Goal: Information Seeking & Learning: Check status

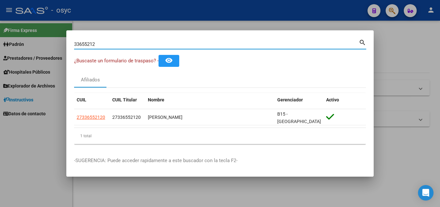
drag, startPoint x: 136, startPoint y: 46, endPoint x: 0, endPoint y: 44, distance: 136.3
click at [0, 44] on div "33655212 Buscar (apellido, dni, cuil, nro traspaso, cuit, obra social) search ¿…" at bounding box center [220, 103] width 440 height 207
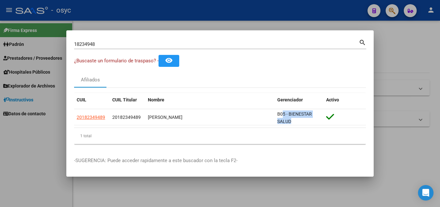
scroll to position [0, 0]
drag, startPoint x: 284, startPoint y: 114, endPoint x: 330, endPoint y: 134, distance: 50.5
click at [331, 136] on div "CUIL CUIL Titular Nombre Gerenciador Activo 20182349489 20182349489 [PERSON_NAM…" at bounding box center [220, 118] width 292 height 51
click at [303, 128] on div "1 total" at bounding box center [220, 136] width 292 height 16
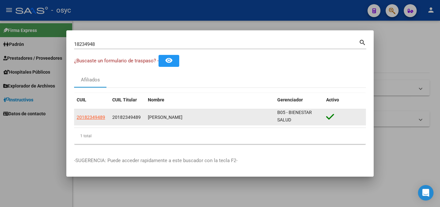
click at [304, 123] on div "B05 - BIENESTAR SALUD" at bounding box center [299, 117] width 44 height 14
click at [311, 117] on div "B05 - BIENESTAR SALUD" at bounding box center [299, 117] width 44 height 14
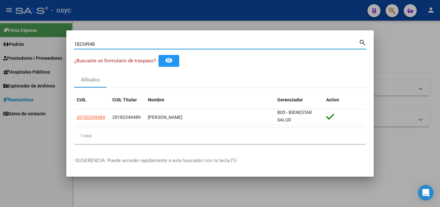
drag, startPoint x: 129, startPoint y: 46, endPoint x: 0, endPoint y: 18, distance: 132.1
click at [0, 18] on div "18234948 Buscar (apellido, dni, cuil, nro traspaso, cuit, obra social) search ¿…" at bounding box center [220, 103] width 440 height 207
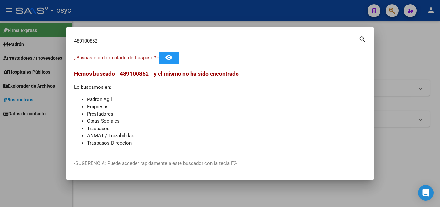
click at [82, 40] on input "489100852" at bounding box center [216, 41] width 285 height 6
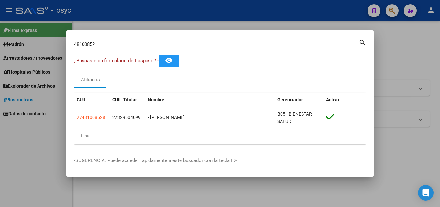
drag, startPoint x: 114, startPoint y: 45, endPoint x: 4, endPoint y: 69, distance: 112.3
click at [0, 57] on div "48100852 Buscar (apellido, dni, cuil, nro traspaso, cuit, obra social) search ¿…" at bounding box center [220, 103] width 440 height 207
paste input "53056463"
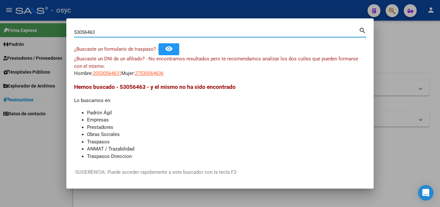
drag, startPoint x: 113, startPoint y: 34, endPoint x: 8, endPoint y: 43, distance: 105.9
click at [0, 40] on div "53056463 Buscar (apellido, dni, cuil, nro traspaso, cuit, obra social) search ¿…" at bounding box center [220, 103] width 440 height 207
paste input "32969418"
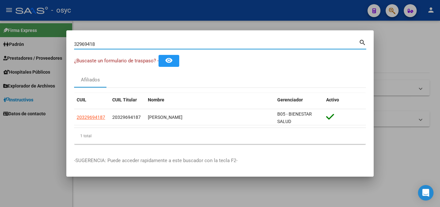
drag, startPoint x: 115, startPoint y: 43, endPoint x: 0, endPoint y: 36, distance: 115.1
click at [0, 36] on div "32969418 Buscar (apellido, dni, cuil, nro traspaso, cuit, obra social) search ¿…" at bounding box center [220, 103] width 440 height 207
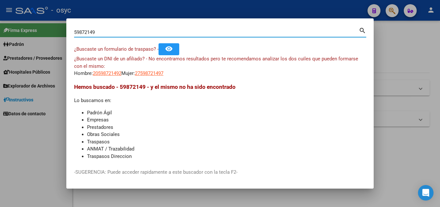
drag, startPoint x: 104, startPoint y: 32, endPoint x: 0, endPoint y: 33, distance: 104.2
click at [0, 34] on div "59872149 Buscar (apellido, dni, cuil, nro traspaso, cuit, obra social) search ¿…" at bounding box center [220, 103] width 440 height 207
paste input "32969418"
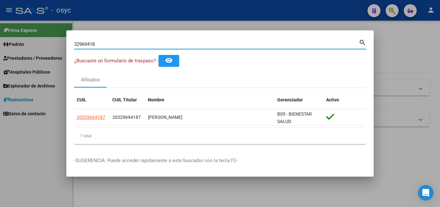
drag, startPoint x: 131, startPoint y: 42, endPoint x: 0, endPoint y: 36, distance: 131.6
click at [0, 40] on div "32969418 Buscar (apellido, dni, cuil, nro traspaso, cuit, obra social) search ¿…" at bounding box center [220, 103] width 440 height 207
click at [108, 46] on div "37037465 Buscar (apellido, dni, cuil, nro traspaso, cuit, obra social) search" at bounding box center [220, 46] width 292 height 17
drag, startPoint x: 108, startPoint y: 46, endPoint x: 0, endPoint y: 33, distance: 108.6
click at [0, 33] on div "37037465 Buscar (apellido, dni, cuil, nro traspaso, cuit, obra social) search ¿…" at bounding box center [220, 103] width 440 height 207
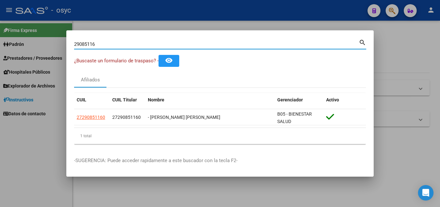
drag, startPoint x: 129, startPoint y: 41, endPoint x: 6, endPoint y: 66, distance: 125.5
click at [0, 64] on div "29085116 Buscar (apellido, dni, cuil, nro traspaso, cuit, obra social) search ¿…" at bounding box center [220, 103] width 440 height 207
drag, startPoint x: 96, startPoint y: 46, endPoint x: 0, endPoint y: 89, distance: 105.5
click at [0, 89] on div "29085 Buscar (apellido, dni, cuil, nro traspaso, cuit, obra social) search ¿Bus…" at bounding box center [220, 103] width 440 height 207
drag, startPoint x: 126, startPoint y: 43, endPoint x: 0, endPoint y: 40, distance: 126.3
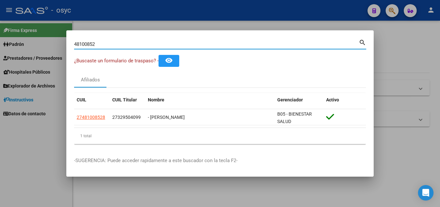
click at [0, 40] on div "48100852 Buscar (apellido, dni, cuil, nro traspaso, cuit, obra social) search ¿…" at bounding box center [220, 103] width 440 height 207
drag, startPoint x: 131, startPoint y: 30, endPoint x: 300, endPoint y: 41, distance: 169.3
click at [300, 41] on div "48100852 Buscar (apellido, dni, [PERSON_NAME], [PERSON_NAME], cuit, obra social)" at bounding box center [216, 44] width 285 height 10
paste input "54528655"
drag, startPoint x: 108, startPoint y: 45, endPoint x: 0, endPoint y: 45, distance: 108.1
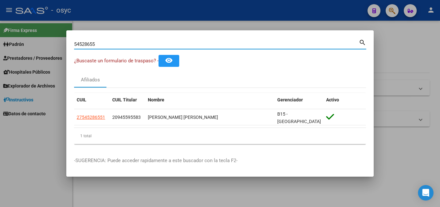
click at [0, 44] on div "54528655 Buscar (apellido, dni, cuil, nro traspaso, cuit, obra social) search ¿…" at bounding box center [220, 103] width 440 height 207
click at [257, 45] on input "54528655" at bounding box center [216, 44] width 285 height 6
type input "5"
drag, startPoint x: 103, startPoint y: 45, endPoint x: 0, endPoint y: 39, distance: 103.4
click at [0, 39] on div "94502126 Buscar (apellido, dni, cuil, nro traspaso, cuit, obra social) search ¿…" at bounding box center [220, 103] width 440 height 207
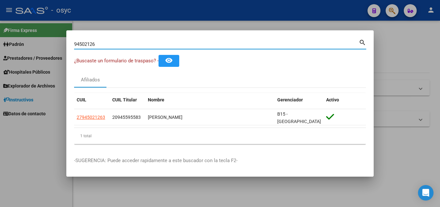
paste input "58116444"
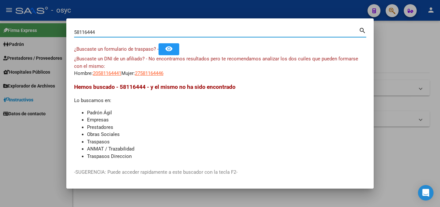
drag, startPoint x: 115, startPoint y: 31, endPoint x: 0, endPoint y: 35, distance: 115.3
click at [0, 35] on div "58116444 Buscar (apellido, dni, cuil, nro traspaso, cuit, obra social) search ¿…" at bounding box center [220, 103] width 440 height 207
paste input "39583868"
drag, startPoint x: 110, startPoint y: 30, endPoint x: 0, endPoint y: 46, distance: 110.9
click at [0, 33] on div "39583868 Buscar (apellido, dni, cuil, nro traspaso, cuit, obra social) search ¿…" at bounding box center [220, 103] width 440 height 207
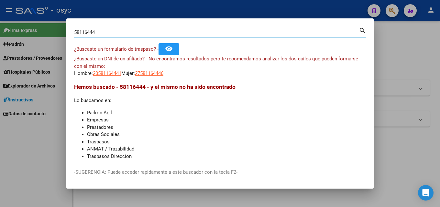
drag, startPoint x: 113, startPoint y: 32, endPoint x: 0, endPoint y: 23, distance: 113.4
click at [0, 28] on div "58116444 Buscar (apellido, dni, cuil, nro traspaso, cuit, obra social) search ¿…" at bounding box center [220, 103] width 440 height 207
paste input "39583868"
drag, startPoint x: 111, startPoint y: 31, endPoint x: 1, endPoint y: 10, distance: 112.0
click at [0, 7] on div "39583868 Buscar (apellido, dni, cuil, nro traspaso, cuit, obra social) search ¿…" at bounding box center [220, 103] width 440 height 207
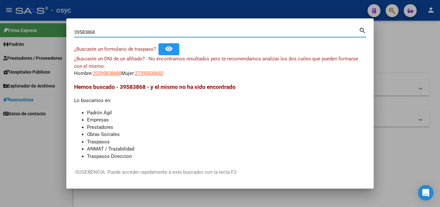
paste input "93984275"
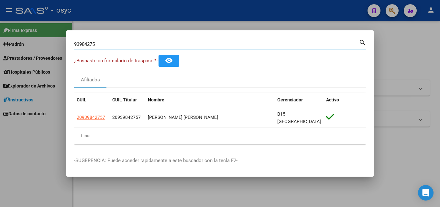
drag, startPoint x: 103, startPoint y: 43, endPoint x: 0, endPoint y: 39, distance: 102.7
click at [0, 39] on div "93984275 Buscar (apellido, dni, cuil, nro traspaso, cuit, obra social) search ¿…" at bounding box center [220, 103] width 440 height 207
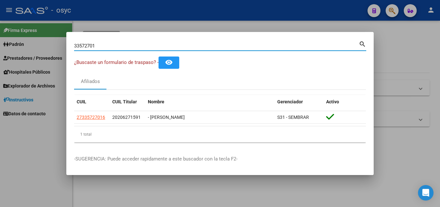
drag, startPoint x: 97, startPoint y: 45, endPoint x: 0, endPoint y: 45, distance: 97.1
click at [0, 45] on div "33572701 Buscar (apellido, dni, cuil, nro traspaso, cuit, obra social) search ¿…" at bounding box center [220, 103] width 440 height 207
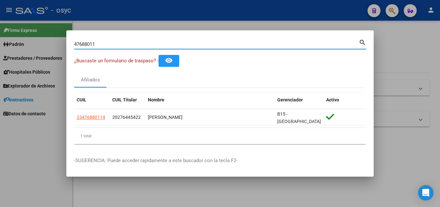
click at [100, 43] on input "47688011" at bounding box center [216, 44] width 285 height 6
drag, startPoint x: 90, startPoint y: 43, endPoint x: 0, endPoint y: 54, distance: 90.3
click at [0, 47] on div "47688011 Buscar (apellido, dni, cuil, nro traspaso, cuit, obra social) search ¿…" at bounding box center [220, 103] width 440 height 207
type input "41331279"
